Goal: Check status

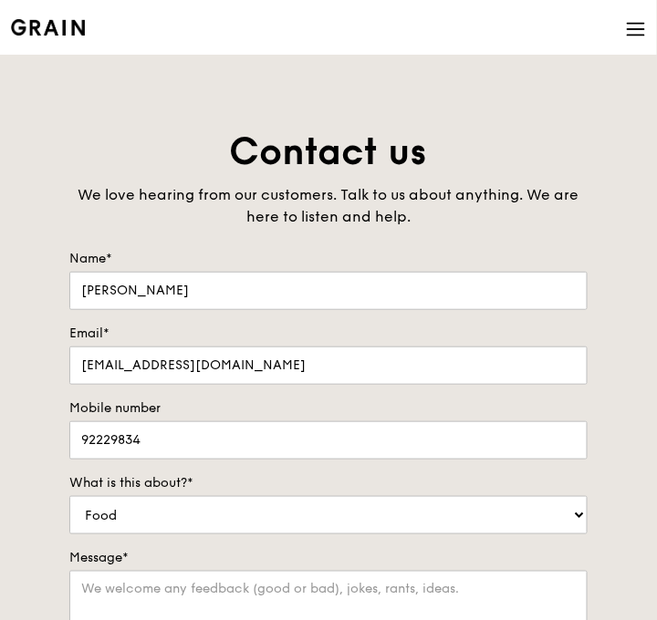
click at [642, 28] on icon at bounding box center [636, 29] width 20 height 20
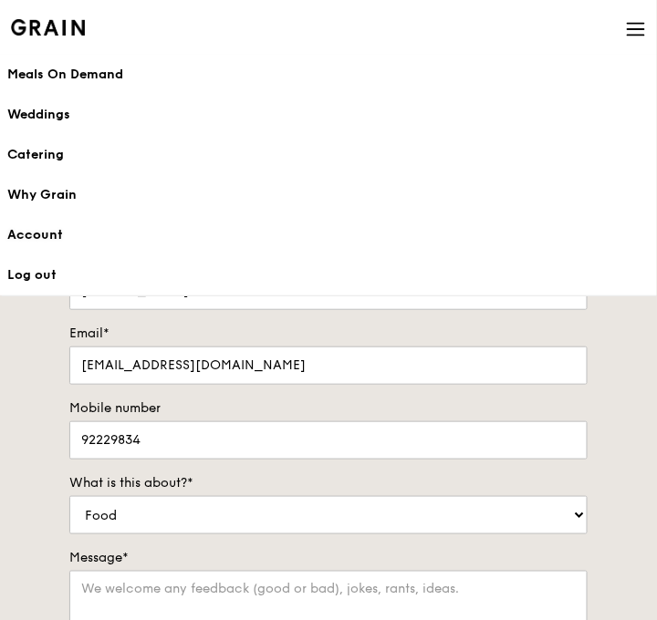
click at [49, 233] on link "Account" at bounding box center [328, 235] width 642 height 40
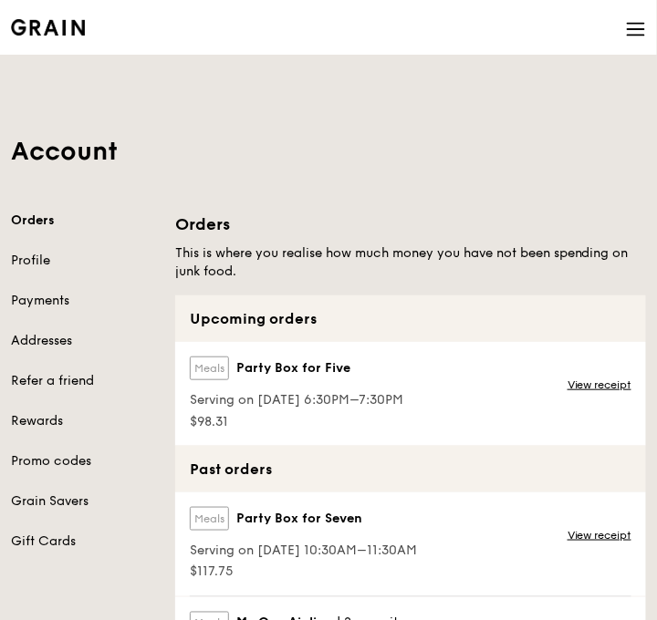
scroll to position [104, 0]
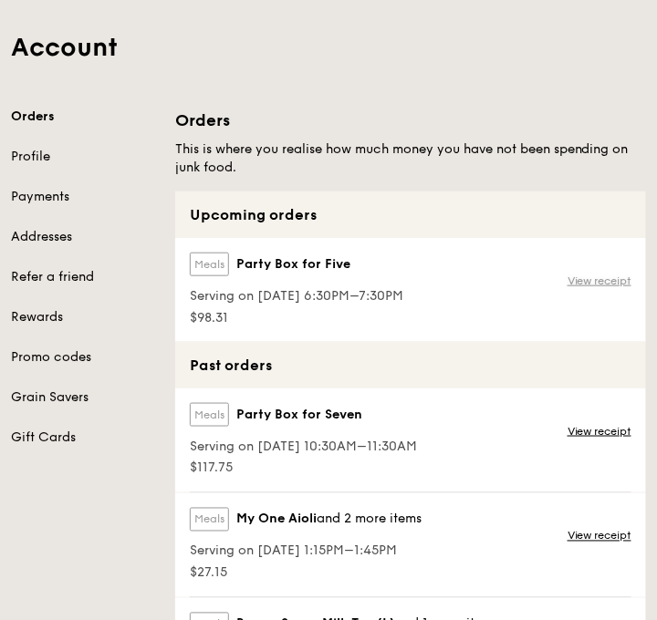
click at [604, 280] on link "View receipt" at bounding box center [599, 281] width 64 height 15
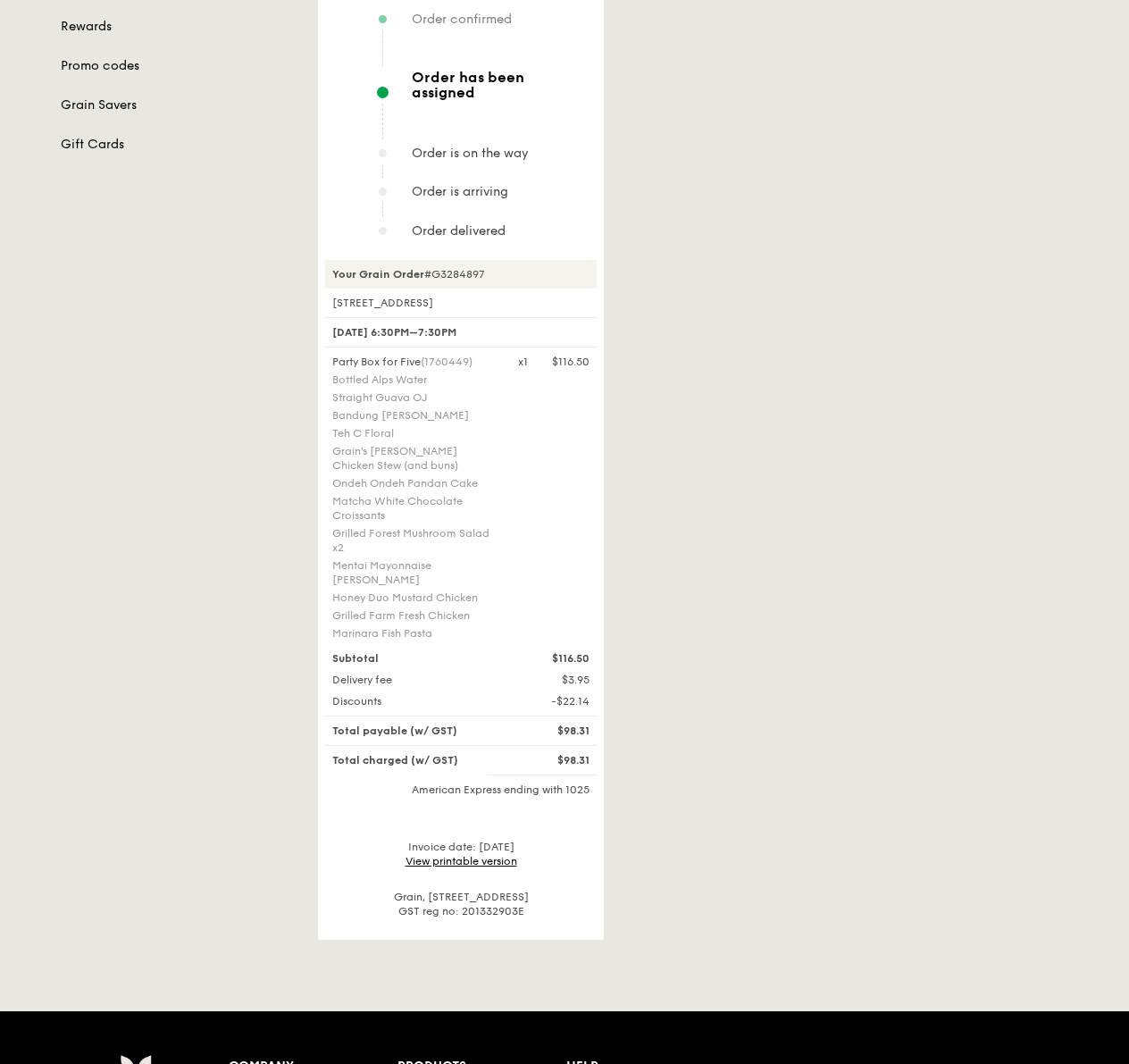
scroll to position [280, 0]
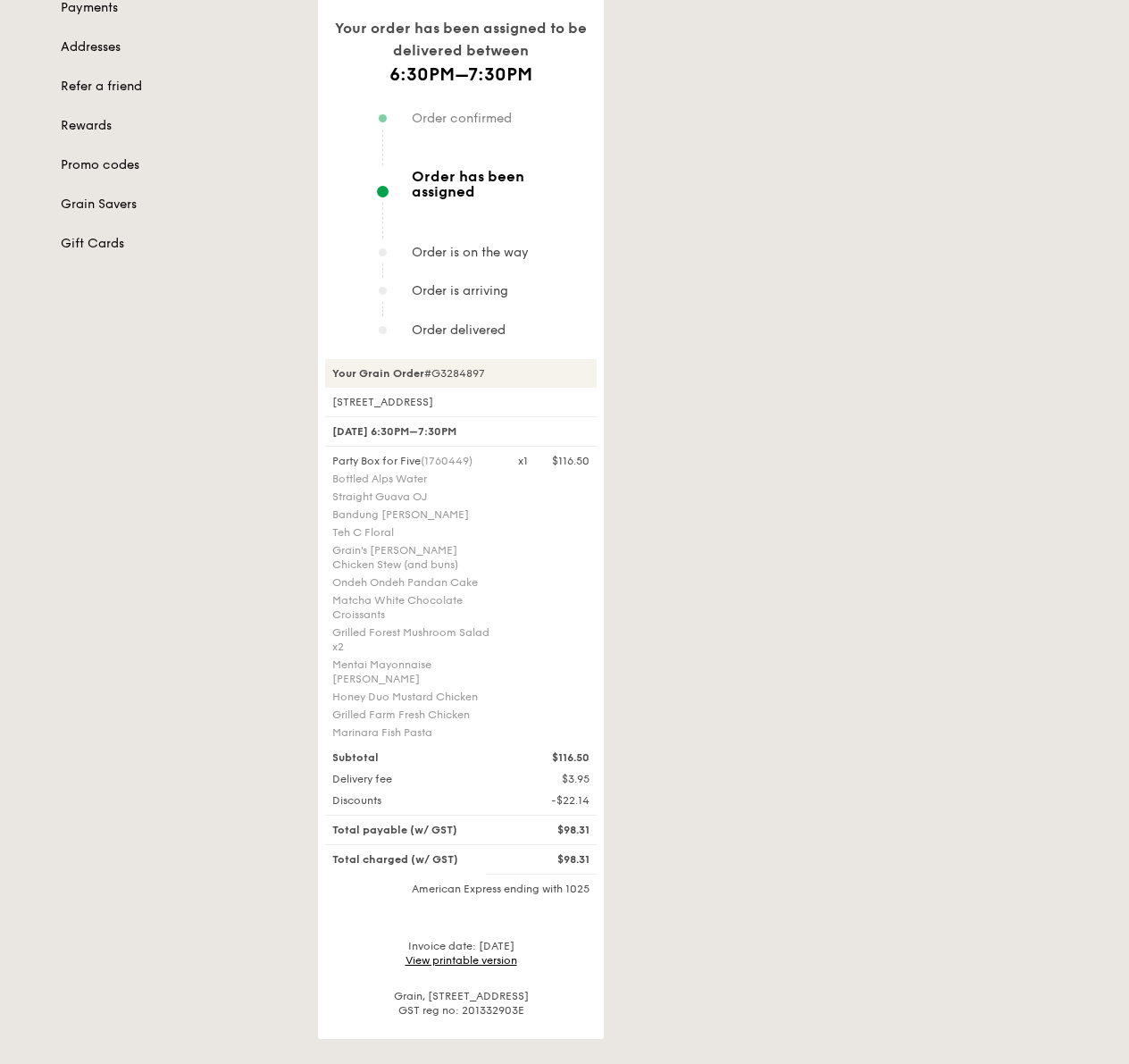
click at [455, 359] on div "Your Grain Order #G3284897" at bounding box center [460, 373] width 271 height 28
drag, startPoint x: 442, startPoint y: 356, endPoint x: 493, endPoint y: 357, distance: 51.0
click at [493, 359] on div "Your Grain Order #G3284897" at bounding box center [460, 373] width 271 height 28
click at [598, 366] on div "Your order has been assigned to be delivered between 6:30PM–7:30PM Order confir…" at bounding box center [461, 480] width 286 height 1118
drag, startPoint x: 444, startPoint y: 356, endPoint x: 497, endPoint y: 358, distance: 53.0
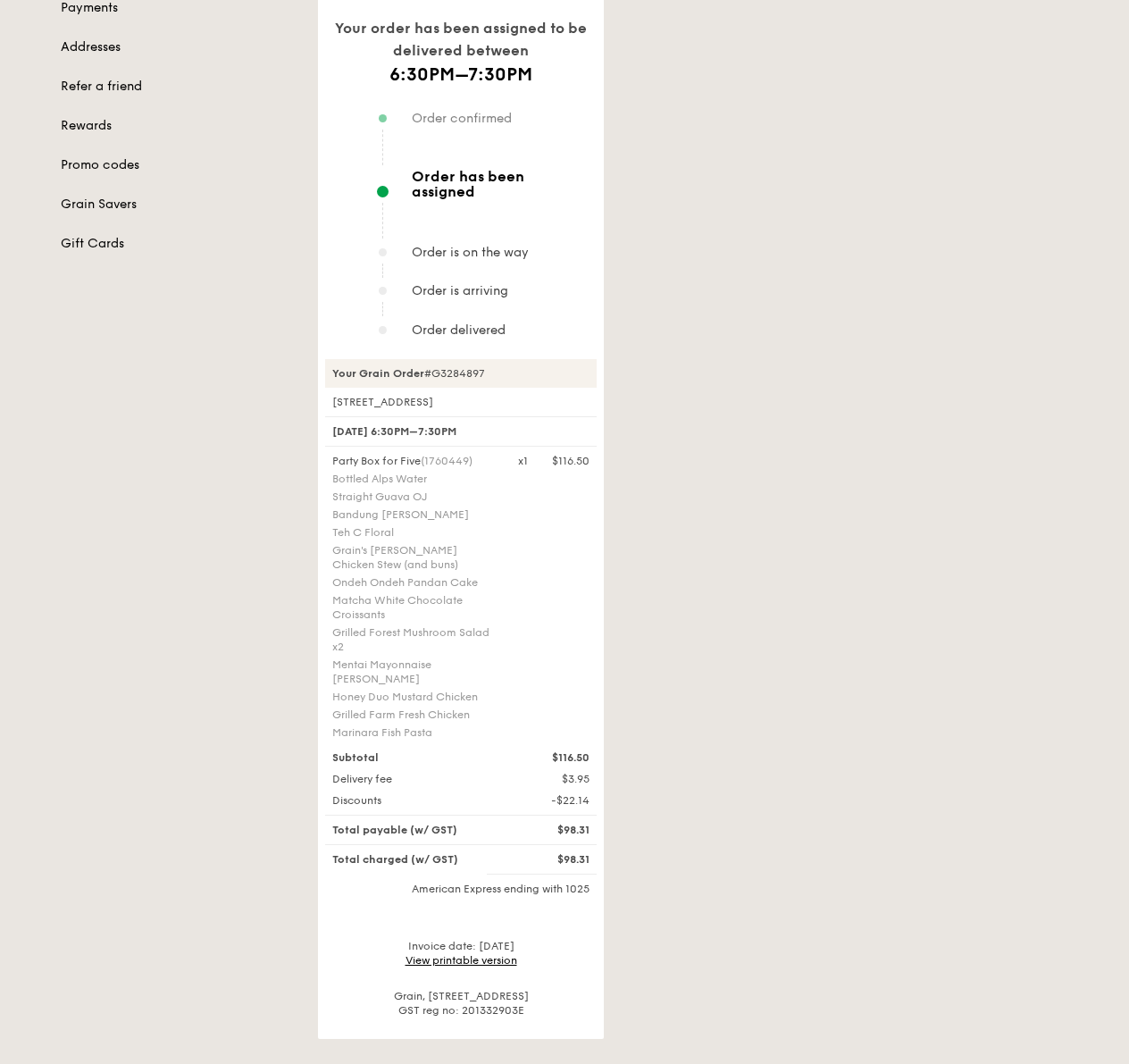
click at [497, 359] on div "Your Grain Order #G3284897" at bounding box center [460, 373] width 271 height 28
click at [484, 359] on div "Your Grain Order #G3284897" at bounding box center [460, 373] width 271 height 28
click at [444, 359] on div "Your Grain Order #G3284897" at bounding box center [460, 373] width 271 height 28
